Goal: Task Accomplishment & Management: Manage account settings

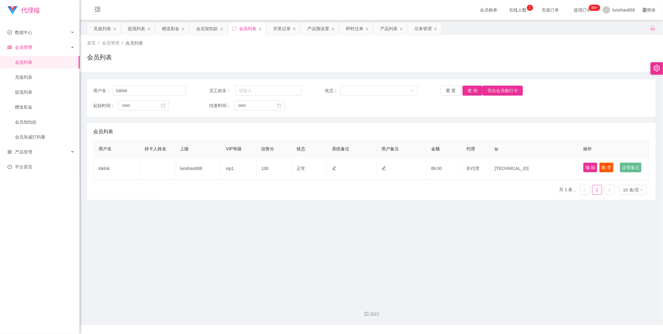
drag, startPoint x: 470, startPoint y: 93, endPoint x: 463, endPoint y: 105, distance: 14.0
click at [469, 92] on button "查 询" at bounding box center [473, 91] width 20 height 10
click at [29, 91] on link "提现列表" at bounding box center [45, 92] width 60 height 12
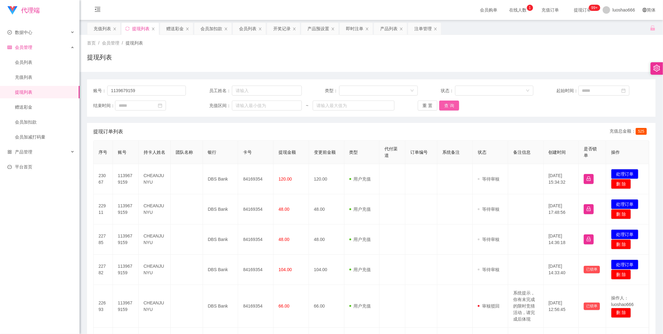
click at [454, 106] on button "查 询" at bounding box center [449, 105] width 20 height 10
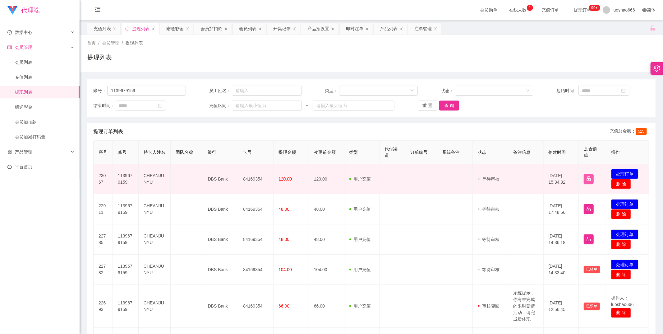
click at [584, 176] on button "button" at bounding box center [589, 179] width 10 height 10
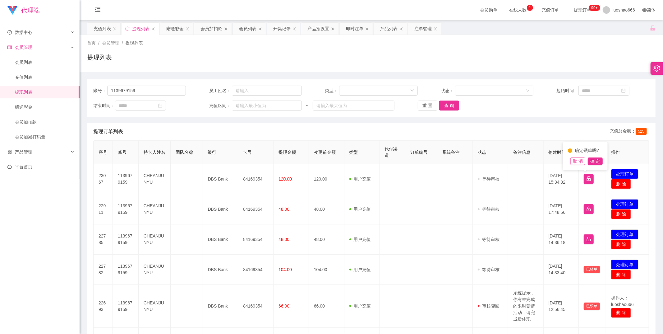
click at [577, 162] on button "取 消" at bounding box center [578, 160] width 15 height 7
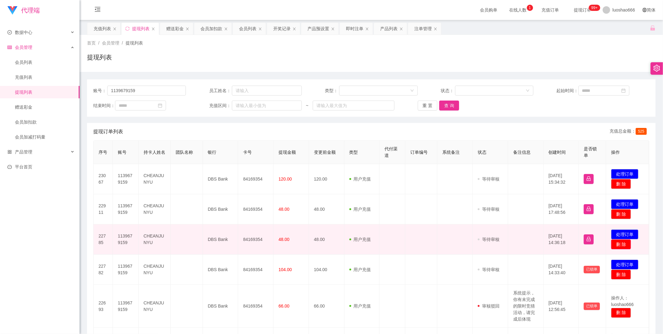
click at [626, 242] on button "删 除" at bounding box center [621, 244] width 20 height 10
click at [628, 229] on button "确 定" at bounding box center [627, 226] width 15 height 7
click at [629, 227] on td "发起代付 处理订单 删 除" at bounding box center [627, 239] width 43 height 30
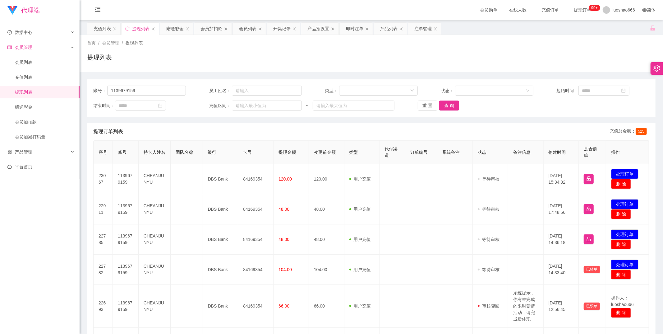
click at [573, 13] on span "提现订单 99+" at bounding box center [583, 10] width 32 height 20
click at [573, 8] on span "提现订单 99+" at bounding box center [583, 10] width 24 height 4
click at [481, 10] on span "会员购单" at bounding box center [489, 10] width 26 height 20
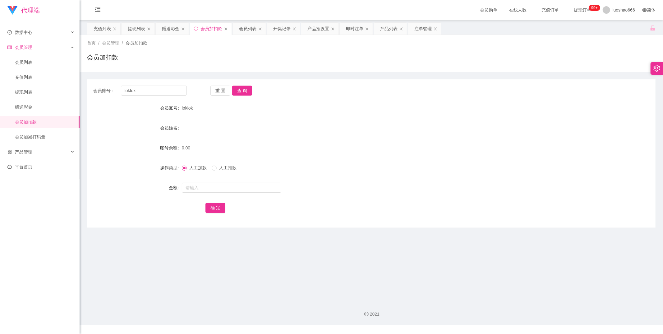
click at [511, 9] on span "在线人数" at bounding box center [519, 10] width 24 height 4
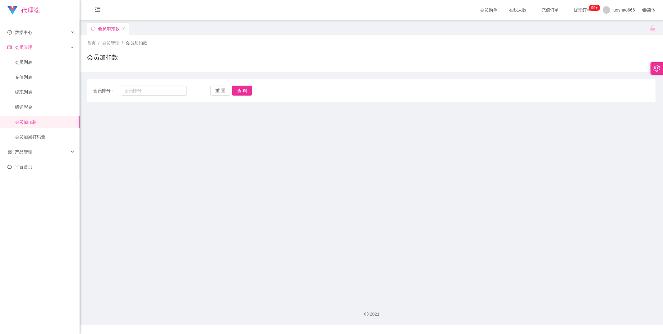
click at [539, 11] on span "充值订单" at bounding box center [551, 10] width 24 height 4
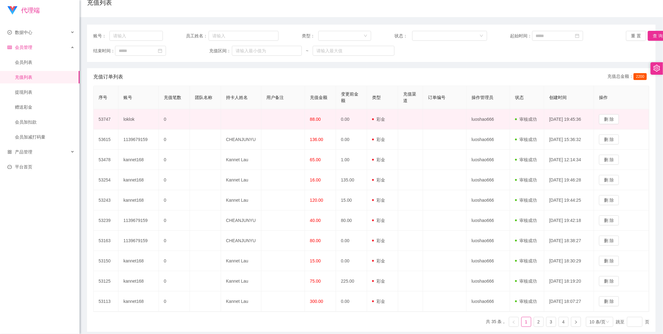
scroll to position [82, 0]
